Goal: Participate in discussion: Engage in conversation with other users on a specific topic

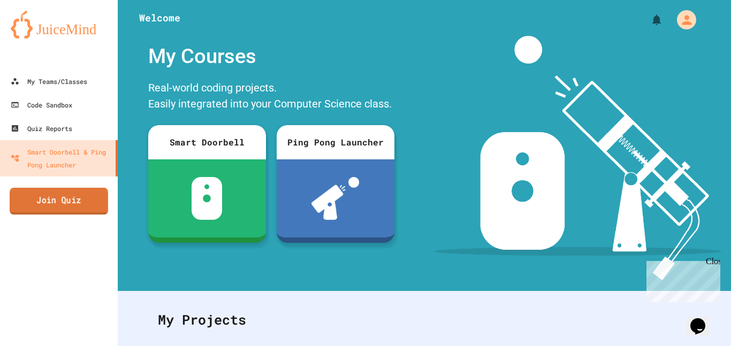
click at [44, 197] on link "Join Quiz" at bounding box center [59, 201] width 99 height 27
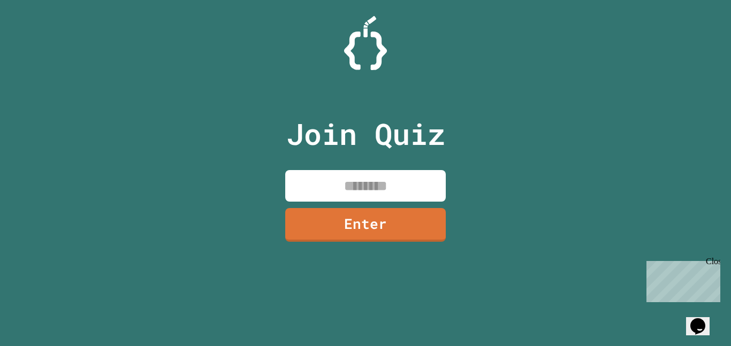
click at [296, 182] on input at bounding box center [365, 186] width 161 height 32
type input "********"
click at [315, 217] on link "Enter" at bounding box center [366, 225] width 162 height 34
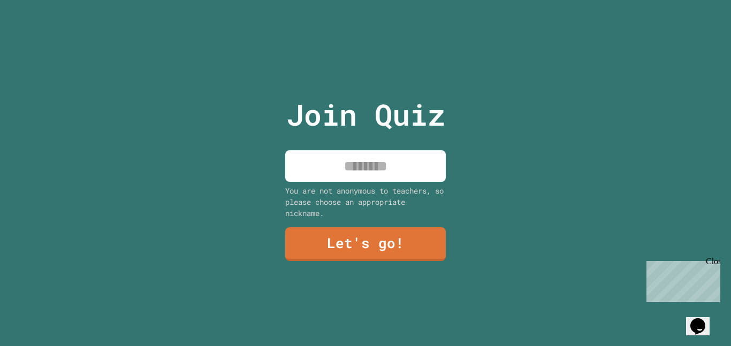
click at [315, 217] on div "You are not anonymous to teachers, so please choose an appropriate nickname." at bounding box center [365, 202] width 161 height 34
click at [313, 183] on div "Join Quiz You are not anonymous to teachers, so please choose an appropriate ni…" at bounding box center [366, 173] width 180 height 346
click at [302, 172] on input at bounding box center [365, 166] width 161 height 32
type input "****"
click at [317, 245] on link "Let's go!" at bounding box center [365, 243] width 163 height 35
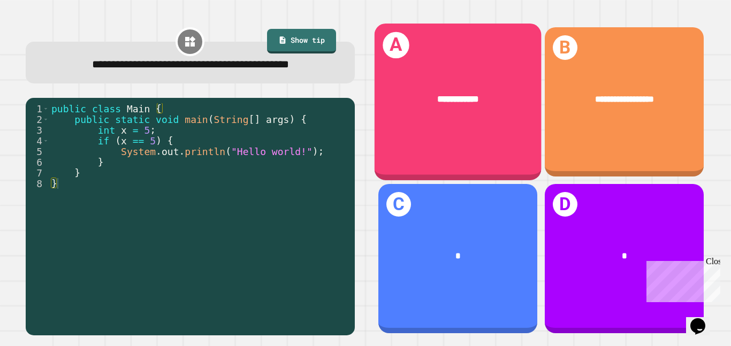
click at [411, 115] on div "**********" at bounding box center [457, 99] width 167 height 51
click at [459, 161] on div "**********" at bounding box center [457, 102] width 167 height 157
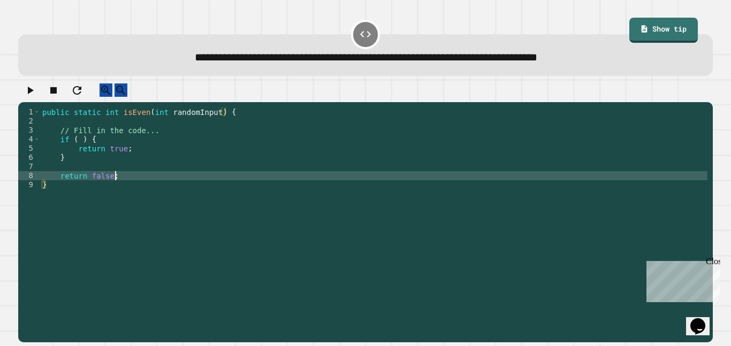
click at [245, 189] on div "public static int isEven ( int randomInput ) { // Fill in the code... if ( ) { …" at bounding box center [374, 222] width 668 height 228
click at [242, 170] on div "public static int isEven ( int randomInput ) { // Fill in the code... if ( ) { …" at bounding box center [374, 222] width 668 height 228
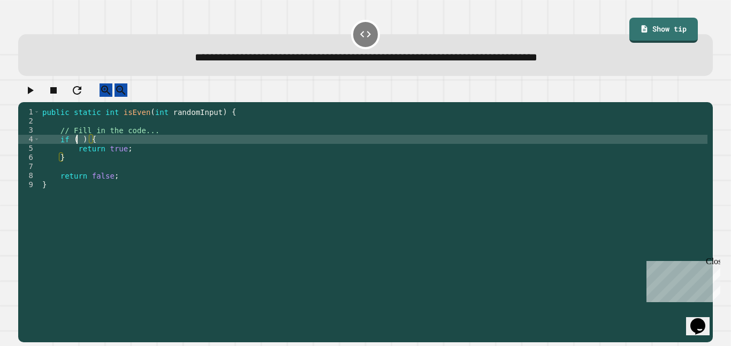
click at [77, 151] on div "public static int isEven ( int randomInput ) { // Fill in the code... if ( ) { …" at bounding box center [374, 222] width 668 height 228
click at [130, 160] on div "public static int isEven ( int randomInput ) { // Fill in the code... if ( rand…" at bounding box center [374, 222] width 668 height 228
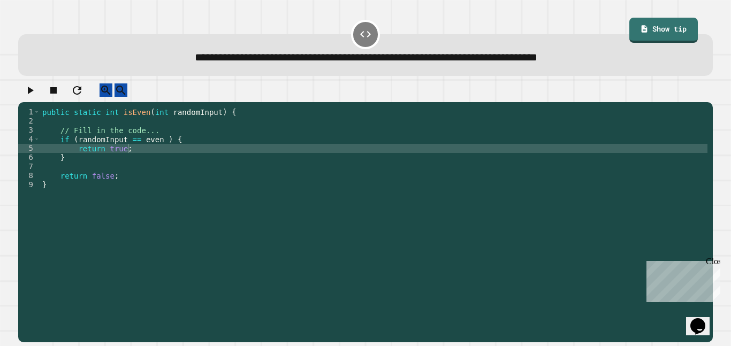
click at [34, 94] on icon "button" at bounding box center [31, 90] width 6 height 7
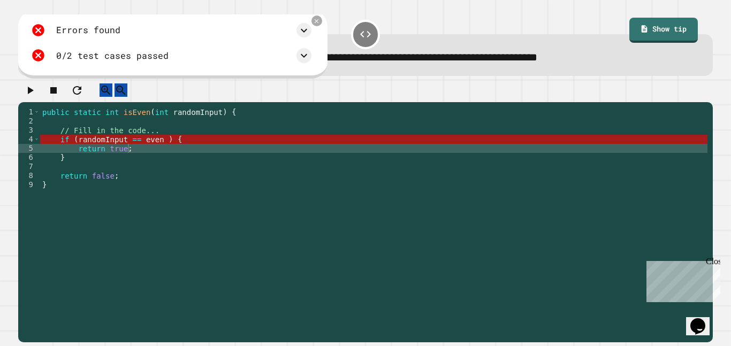
click at [125, 141] on div "public static int isEven ( int randomInput ) { // Fill in the code... if ( rand…" at bounding box center [374, 222] width 668 height 228
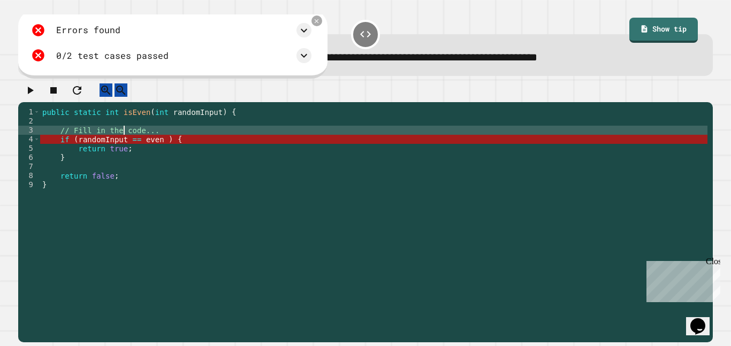
click at [134, 131] on div "public static int isEven ( int randomInput ) { // Fill in the code... if ( rand…" at bounding box center [374, 222] width 668 height 228
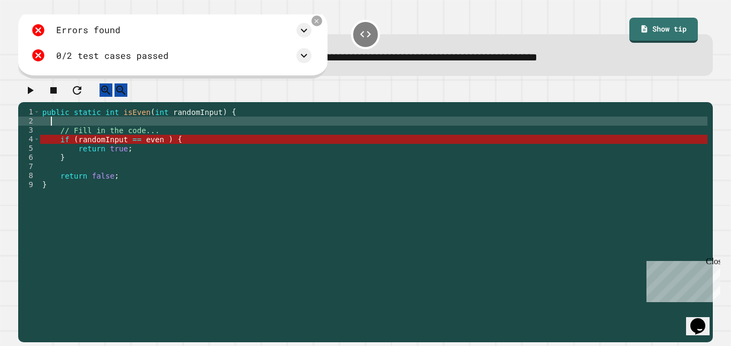
click at [155, 137] on div "public static int isEven ( int randomInput ) { // Fill in the code... if ( rand…" at bounding box center [374, 222] width 668 height 228
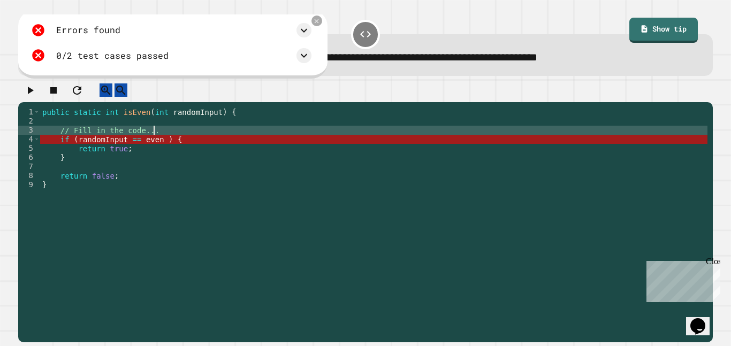
type textarea "**********"
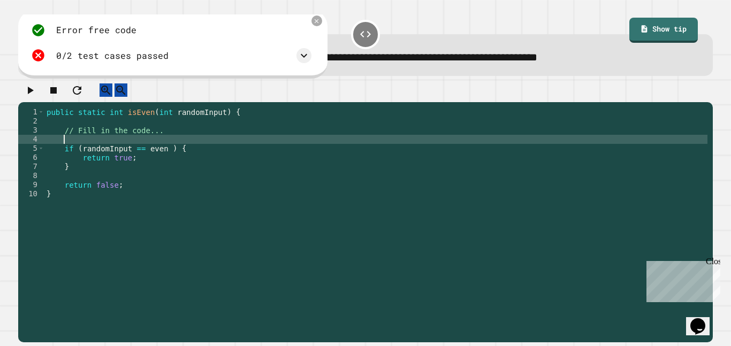
scroll to position [0, 2]
type textarea "*"
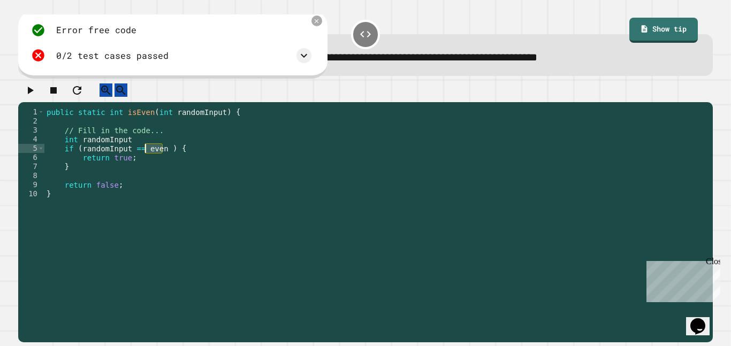
drag, startPoint x: 164, startPoint y: 157, endPoint x: 146, endPoint y: 157, distance: 18.2
click at [146, 157] on div "public static int isEven ( int randomInput ) { // Fill in the code... int rando…" at bounding box center [375, 222] width 663 height 228
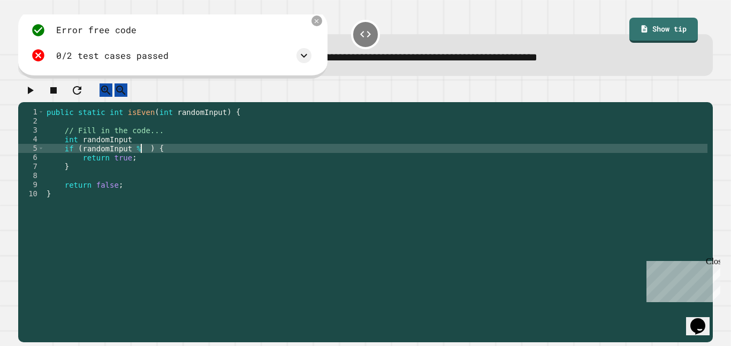
scroll to position [0, 13]
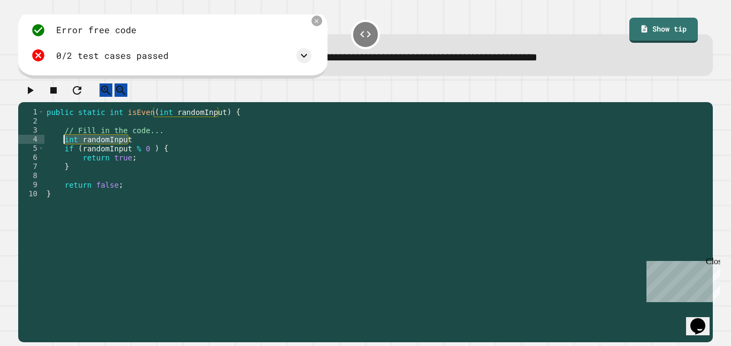
drag, startPoint x: 131, startPoint y: 150, endPoint x: 65, endPoint y: 149, distance: 65.9
click at [65, 149] on div "public static int isEven ( int randomInput ) { // Fill in the code... int rando…" at bounding box center [375, 222] width 663 height 228
type textarea "**********"
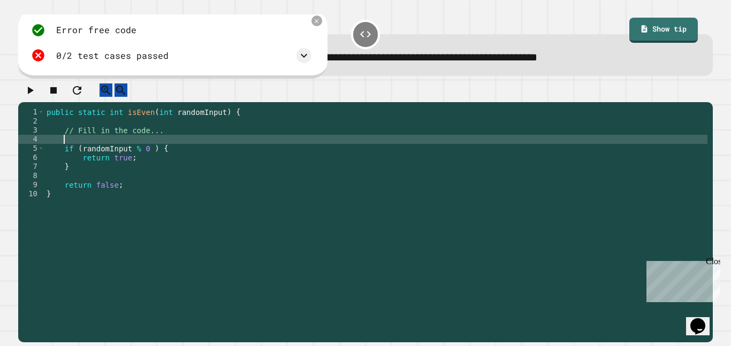
scroll to position [0, 2]
click at [36, 93] on icon "button" at bounding box center [30, 90] width 13 height 13
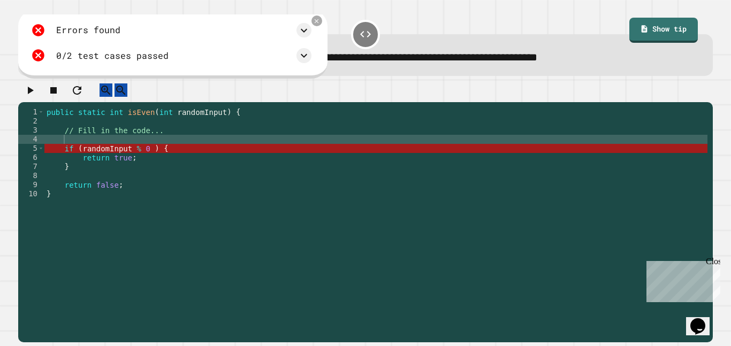
click at [193, 144] on div "public static int isEven ( int randomInput ) { // Fill in the code... if ( rand…" at bounding box center [375, 222] width 663 height 228
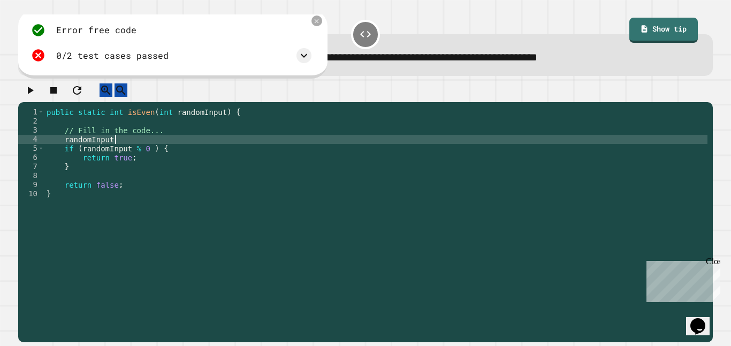
scroll to position [0, 9]
click at [65, 149] on div "public static int isEven ( int randomInput ) { // Fill in the code... randomInp…" at bounding box center [375, 222] width 663 height 228
click at [141, 147] on div "public static int isEven ( int randomInput ) { // Fill in the code... int rando…" at bounding box center [375, 222] width 663 height 228
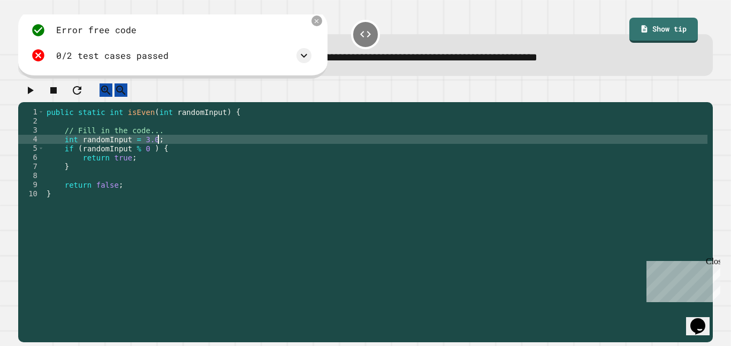
type textarea "**********"
click at [36, 97] on icon "button" at bounding box center [30, 90] width 13 height 13
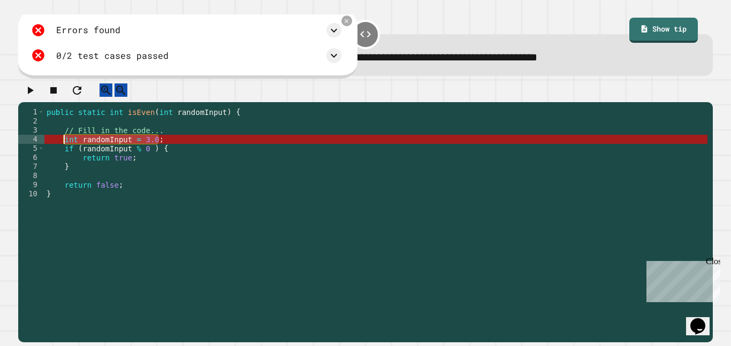
drag, startPoint x: 162, startPoint y: 150, endPoint x: 64, endPoint y: 149, distance: 97.5
click at [64, 149] on div "public static int isEven ( int randomInput ) { // Fill in the code... int rando…" at bounding box center [375, 222] width 663 height 228
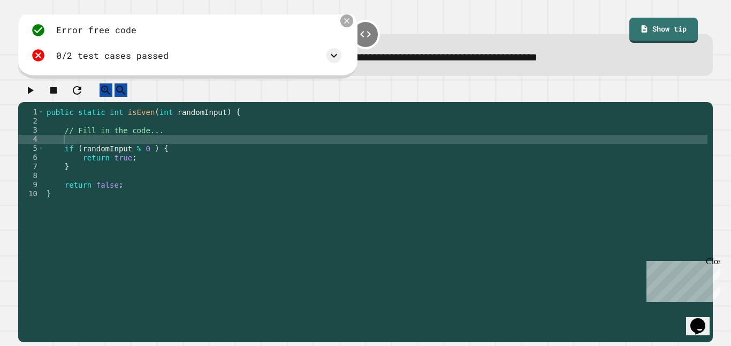
click at [345, 23] on icon at bounding box center [346, 21] width 5 height 5
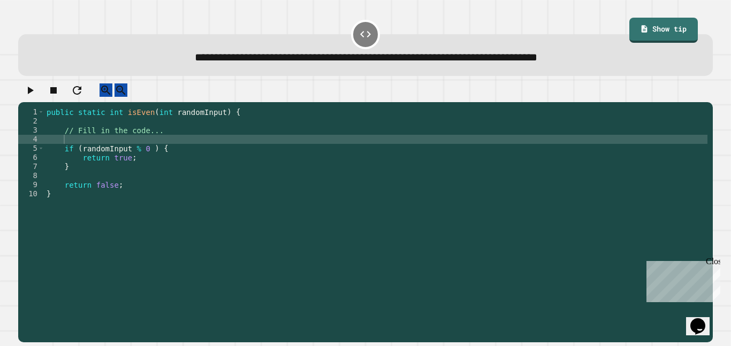
click at [159, 124] on div "public static int isEven ( int randomInput ) { // Fill in the code... if ( rand…" at bounding box center [375, 222] width 663 height 228
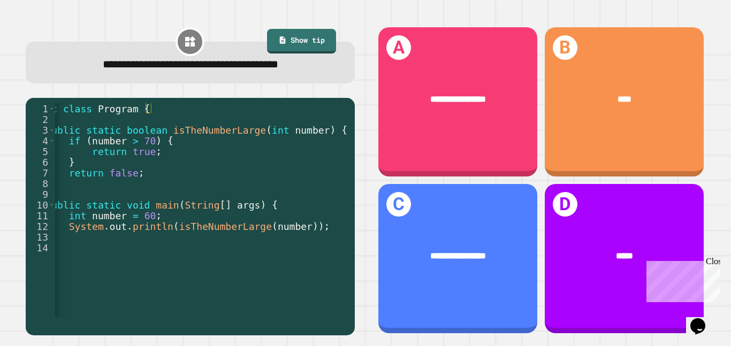
scroll to position [0, 34]
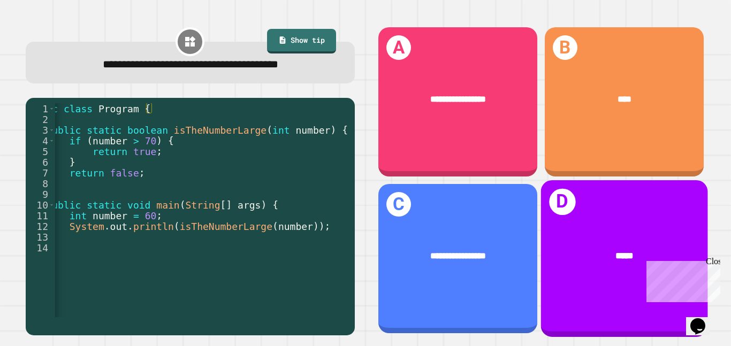
click at [552, 210] on h1 "D" at bounding box center [562, 202] width 26 height 26
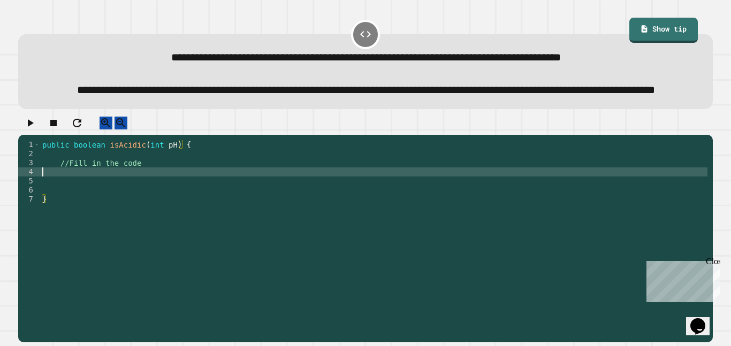
click at [135, 204] on div "public boolean isAcidic ( int pH ) { //Fill in the code }" at bounding box center [374, 226] width 668 height 173
click at [150, 196] on div "public boolean isAcidic ( int pH ) { //Fill in the code }" at bounding box center [374, 226] width 668 height 173
type textarea "**********"
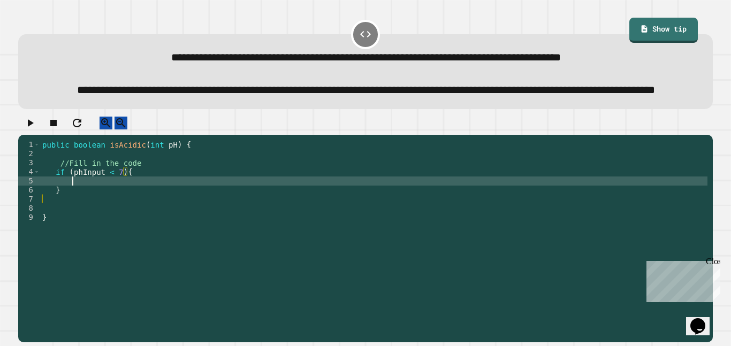
scroll to position [0, 3]
type textarea "**********"
click at [160, 231] on div "public boolean isAcidic ( int pH ) { //Fill in the code if ( phInput < 7 ) { re…" at bounding box center [374, 226] width 668 height 173
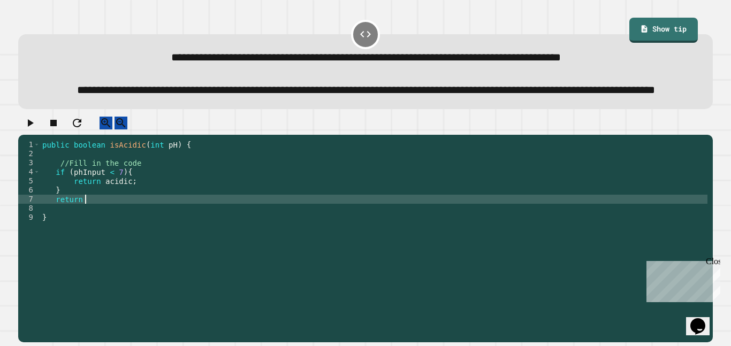
scroll to position [0, 5]
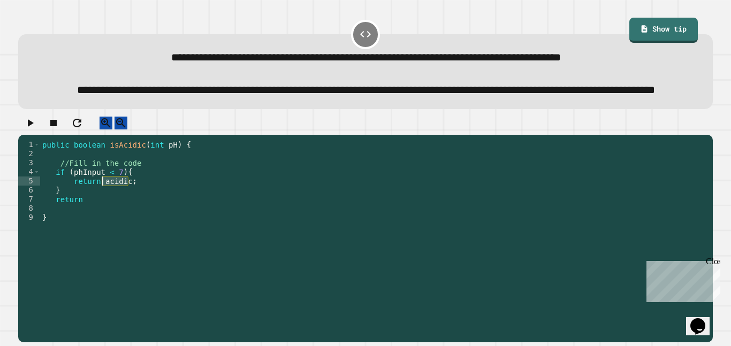
drag, startPoint x: 128, startPoint y: 209, endPoint x: 103, endPoint y: 209, distance: 25.2
click at [103, 209] on div "public boolean isAcidic ( int pH ) { //Fill in the code if ( phInput < 7 ) { re…" at bounding box center [374, 226] width 668 height 173
drag, startPoint x: 127, startPoint y: 208, endPoint x: 104, endPoint y: 208, distance: 23.0
click at [104, 208] on div "public boolean isAcidic ( int pH ) { //Fill in the code if ( phInput < 7 ) { re…" at bounding box center [374, 226] width 668 height 173
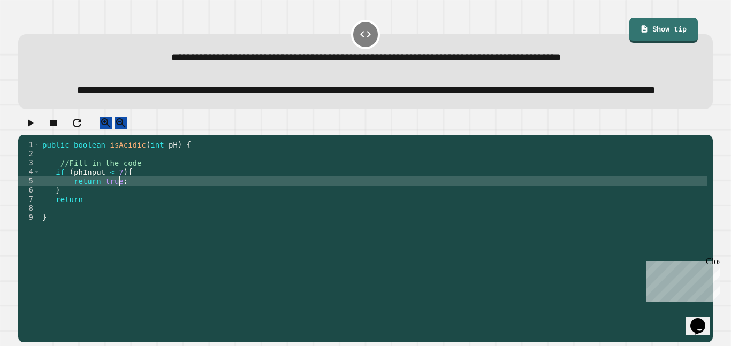
scroll to position [0, 10]
click at [95, 228] on div "public boolean isAcidic ( int pH ) { //Fill in the code if ( phInput < 7 ) { re…" at bounding box center [374, 226] width 668 height 173
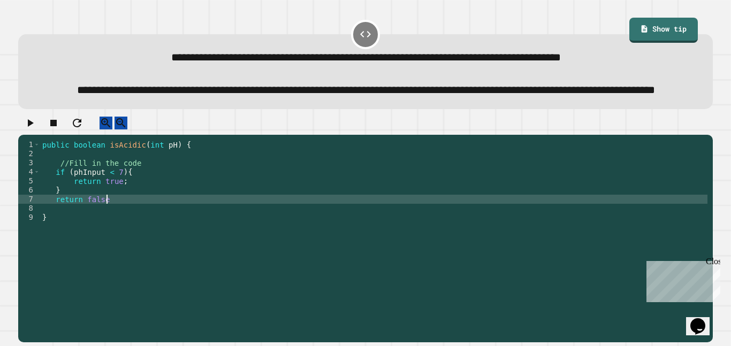
scroll to position [0, 8]
click at [36, 130] on icon "button" at bounding box center [30, 123] width 13 height 13
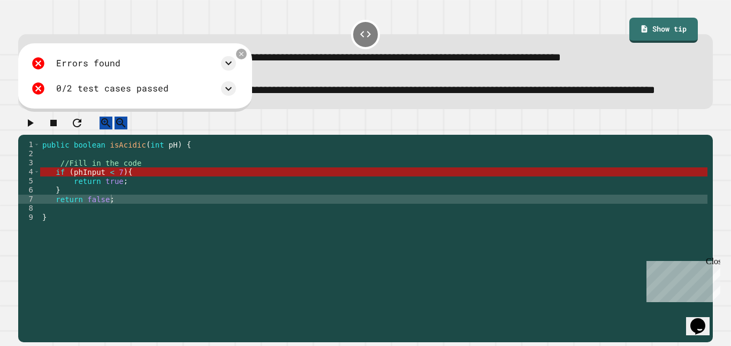
click at [131, 198] on div "public boolean isAcidic ( int pH ) { //Fill in the code if ( phInput < 7 ) { re…" at bounding box center [374, 226] width 668 height 173
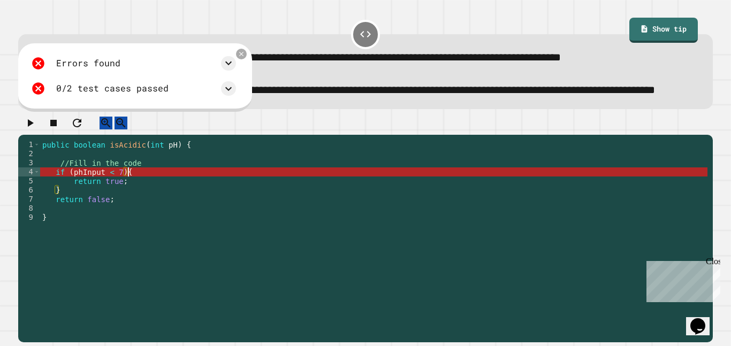
click at [120, 199] on div "public boolean isAcidic ( int pH ) { //Fill in the code if ( phInput < 7 ) { re…" at bounding box center [374, 226] width 668 height 173
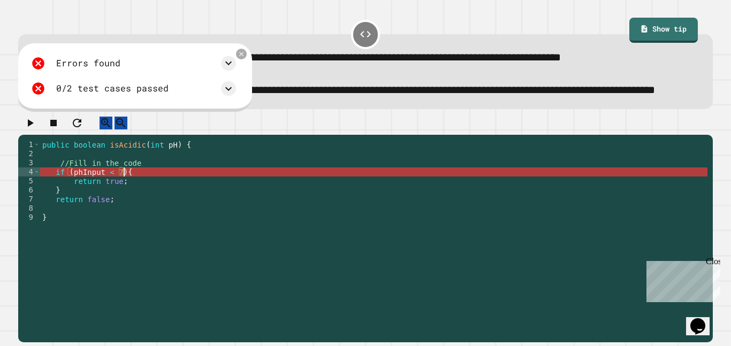
type textarea "**********"
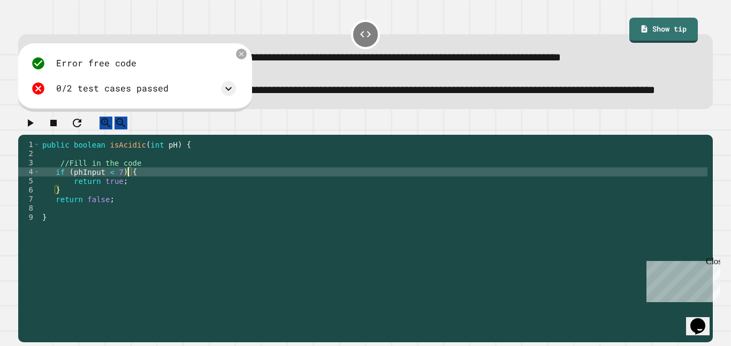
click at [119, 186] on div "public boolean isAcidic ( int pH ) { //Fill in the code if ( phInput < 7 ) { re…" at bounding box center [374, 226] width 668 height 173
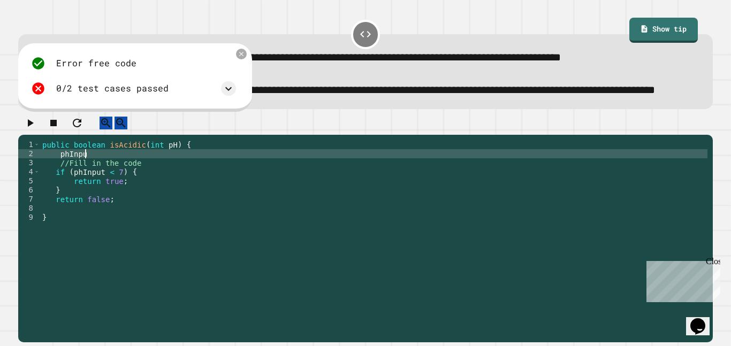
scroll to position [0, 5]
click at [57, 183] on div "public boolean isAcidic ( int pH ) { phInput //Fill in the code if ( phInput < …" at bounding box center [374, 226] width 668 height 173
type textarea "**********"
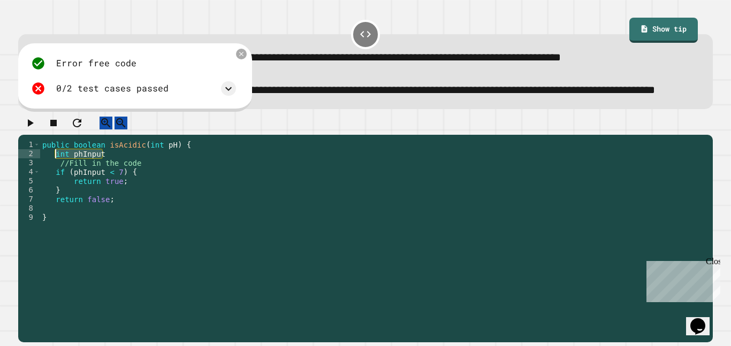
drag, startPoint x: 122, startPoint y: 185, endPoint x: 56, endPoint y: 183, distance: 65.9
click at [56, 183] on div "public boolean isAcidic ( int pH ) { int phInput //Fill in the code if ( phInpu…" at bounding box center [374, 226] width 668 height 173
drag, startPoint x: 102, startPoint y: 201, endPoint x: 82, endPoint y: 200, distance: 20.4
click at [82, 200] on div "public boolean isAcidic ( int pH ) { //Fill in the code if ( phInput < 7 ) { re…" at bounding box center [374, 226] width 668 height 173
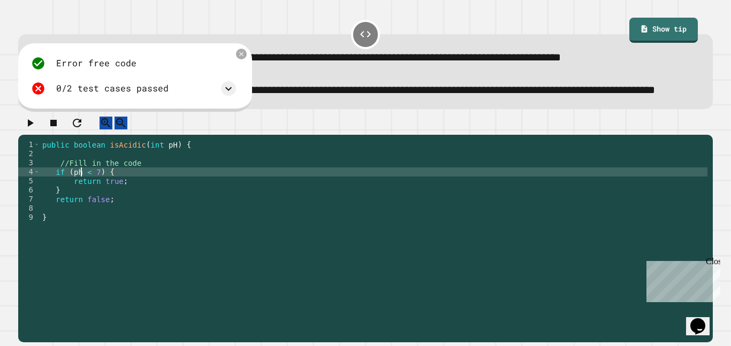
click at [34, 130] on icon "button" at bounding box center [30, 123] width 13 height 13
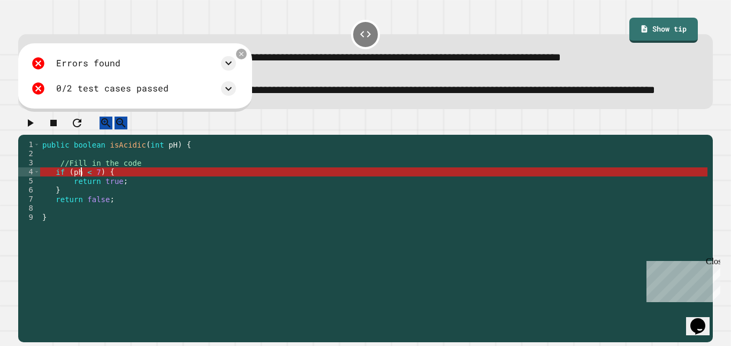
click at [83, 198] on div "public boolean isAcidic ( int pH ) { //Fill in the code if ( ph < 7 ) { return …" at bounding box center [374, 226] width 668 height 173
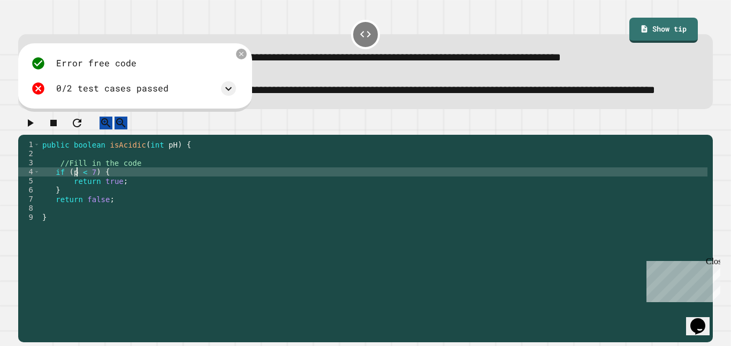
scroll to position [0, 5]
type textarea "**********"
click at [34, 130] on icon "button" at bounding box center [30, 123] width 13 height 13
